Goal: Find contact information: Obtain details needed to contact an individual or organization

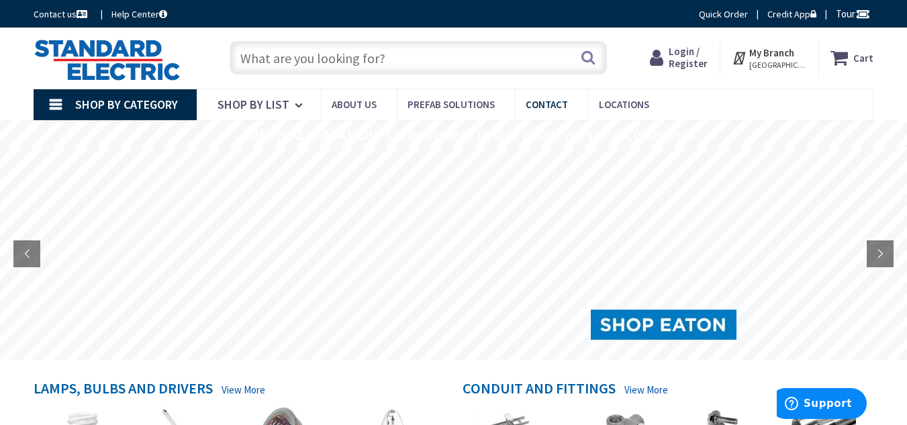
click at [535, 105] on span "Contact" at bounding box center [547, 104] width 42 height 13
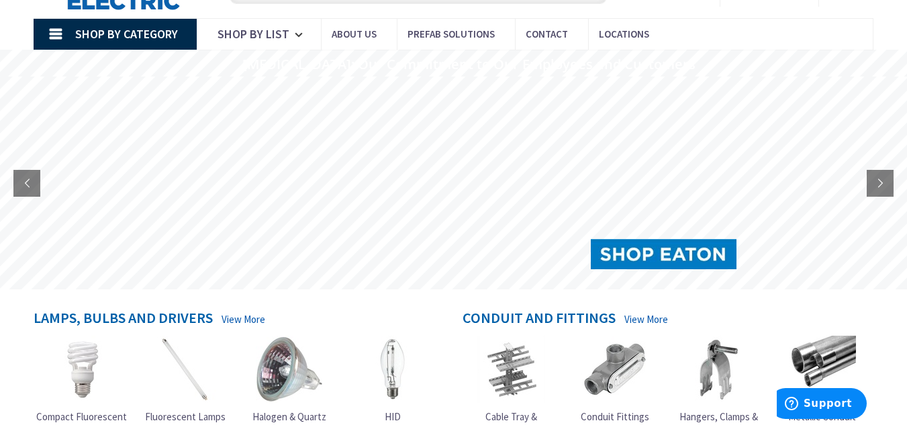
scroll to position [201, 0]
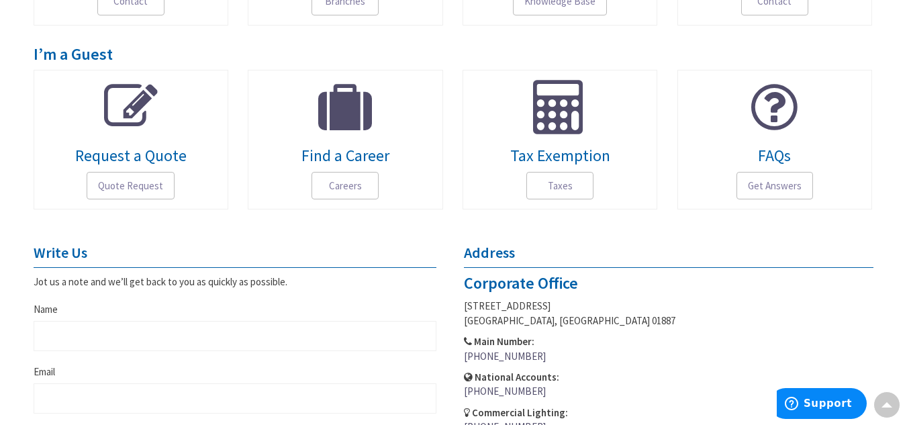
scroll to position [403, 0]
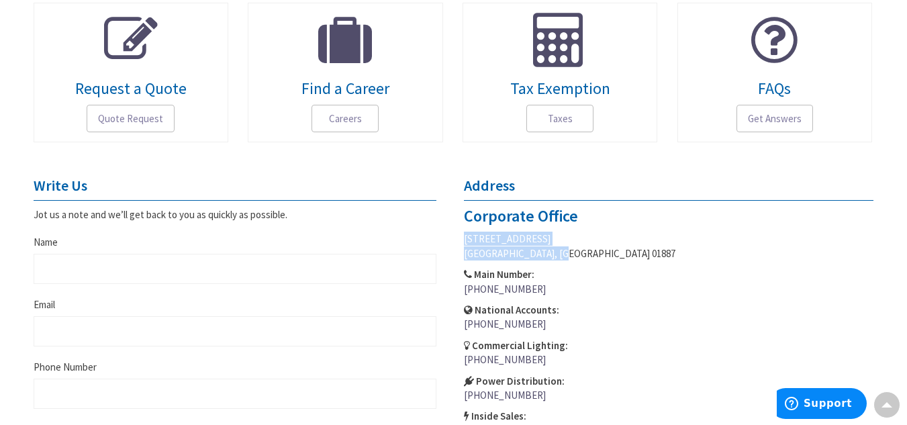
drag, startPoint x: 465, startPoint y: 240, endPoint x: 564, endPoint y: 255, distance: 99.1
click at [564, 255] on p "14 Jewel Drive, Suite 1 Wilmington, MA 01887" at bounding box center [669, 246] width 410 height 29
copy p "14 Jewel Drive, Suite 1 Wilmington, MA 01887"
drag, startPoint x: 531, startPoint y: 288, endPoint x: 463, endPoint y: 289, distance: 67.2
click at [464, 289] on p "Main Number: (978) 658-5050" at bounding box center [669, 281] width 410 height 29
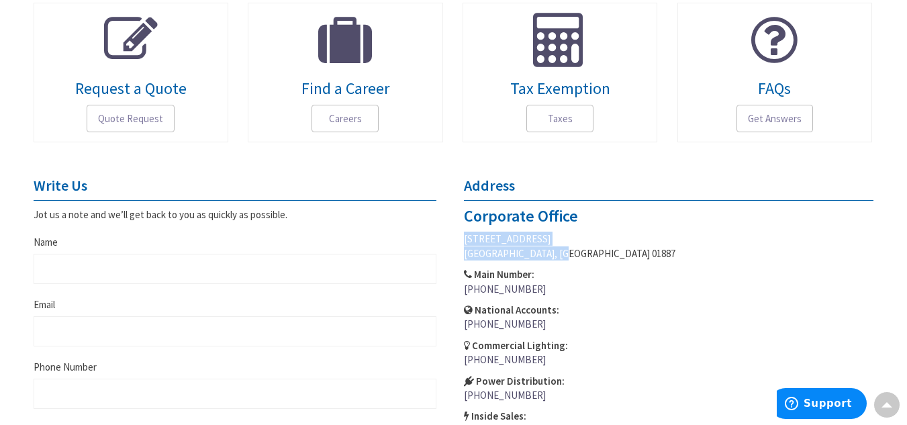
copy link "(978) 658-5050"
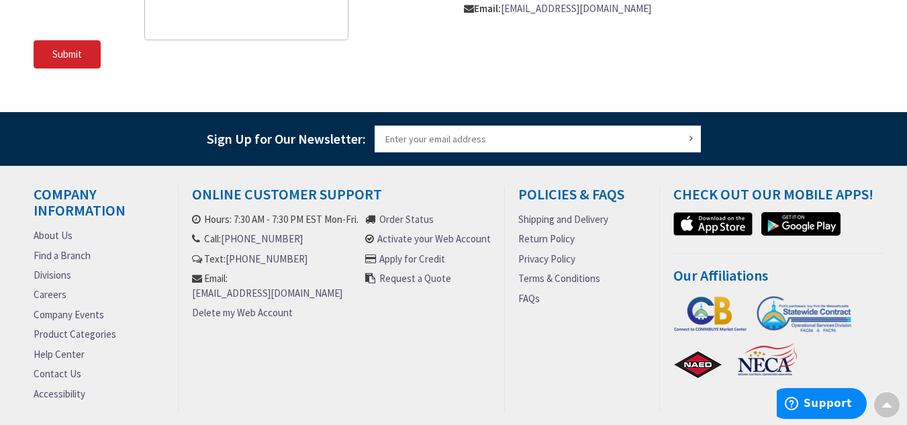
scroll to position [1038, 0]
